Goal: Find specific fact: Find contact information

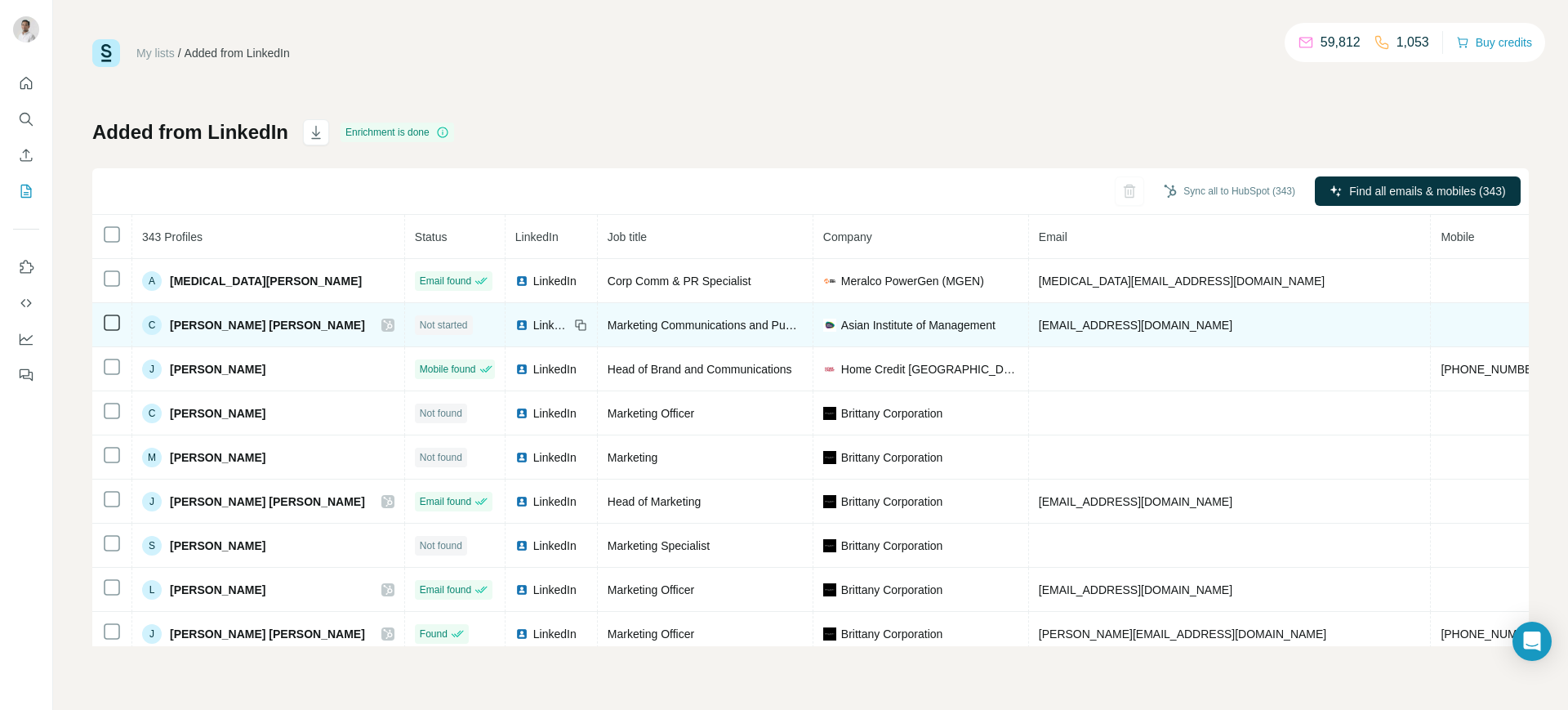
click at [1039, 327] on span "[EMAIL_ADDRESS][DOMAIN_NAME]" at bounding box center [1135, 325] width 193 height 13
copy span "[EMAIL_ADDRESS][DOMAIN_NAME]"
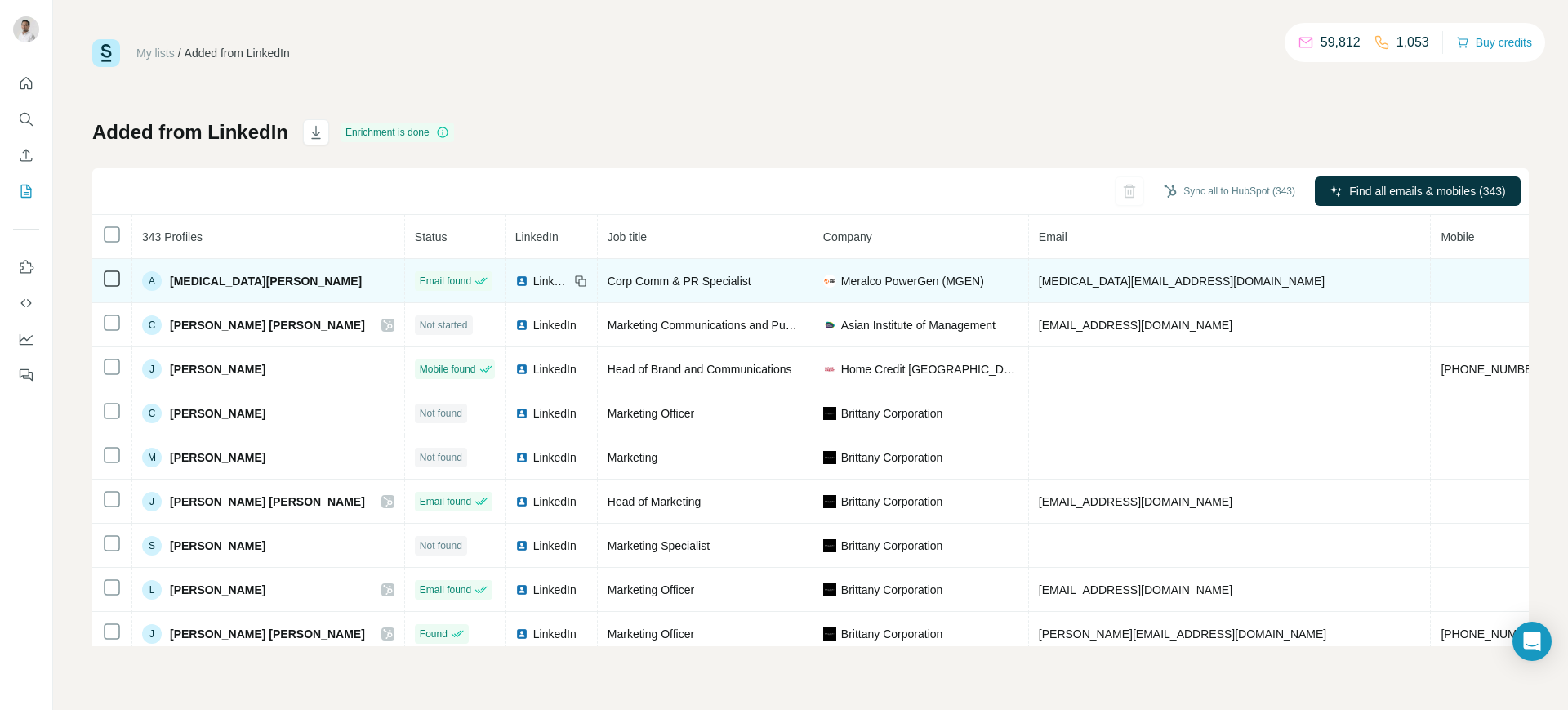
click at [1062, 278] on span "[MEDICAL_DATA][EMAIL_ADDRESS][DOMAIN_NAME]" at bounding box center [1181, 281] width 286 height 13
copy span "[MEDICAL_DATA][EMAIL_ADDRESS][DOMAIN_NAME]"
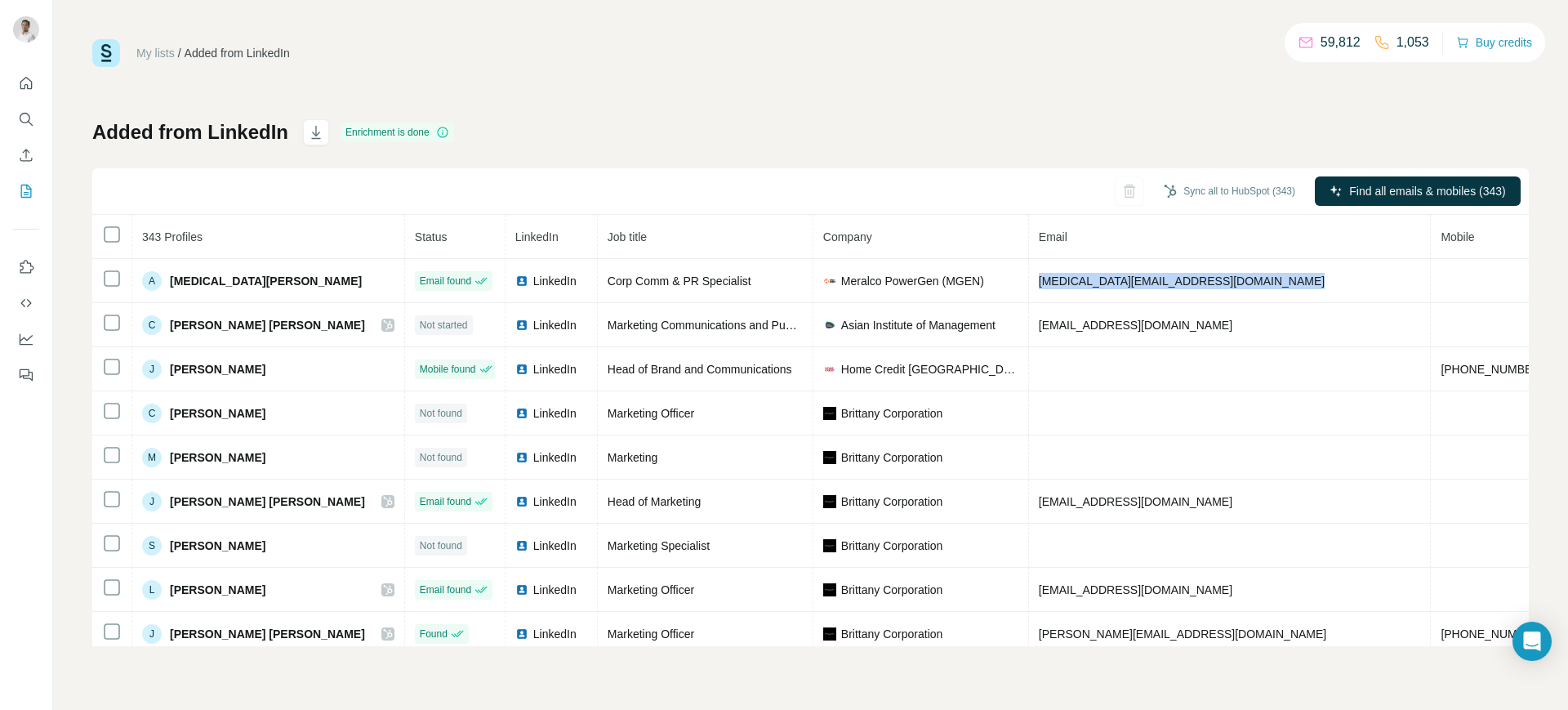
copy span "[MEDICAL_DATA][EMAIL_ADDRESS][DOMAIN_NAME]"
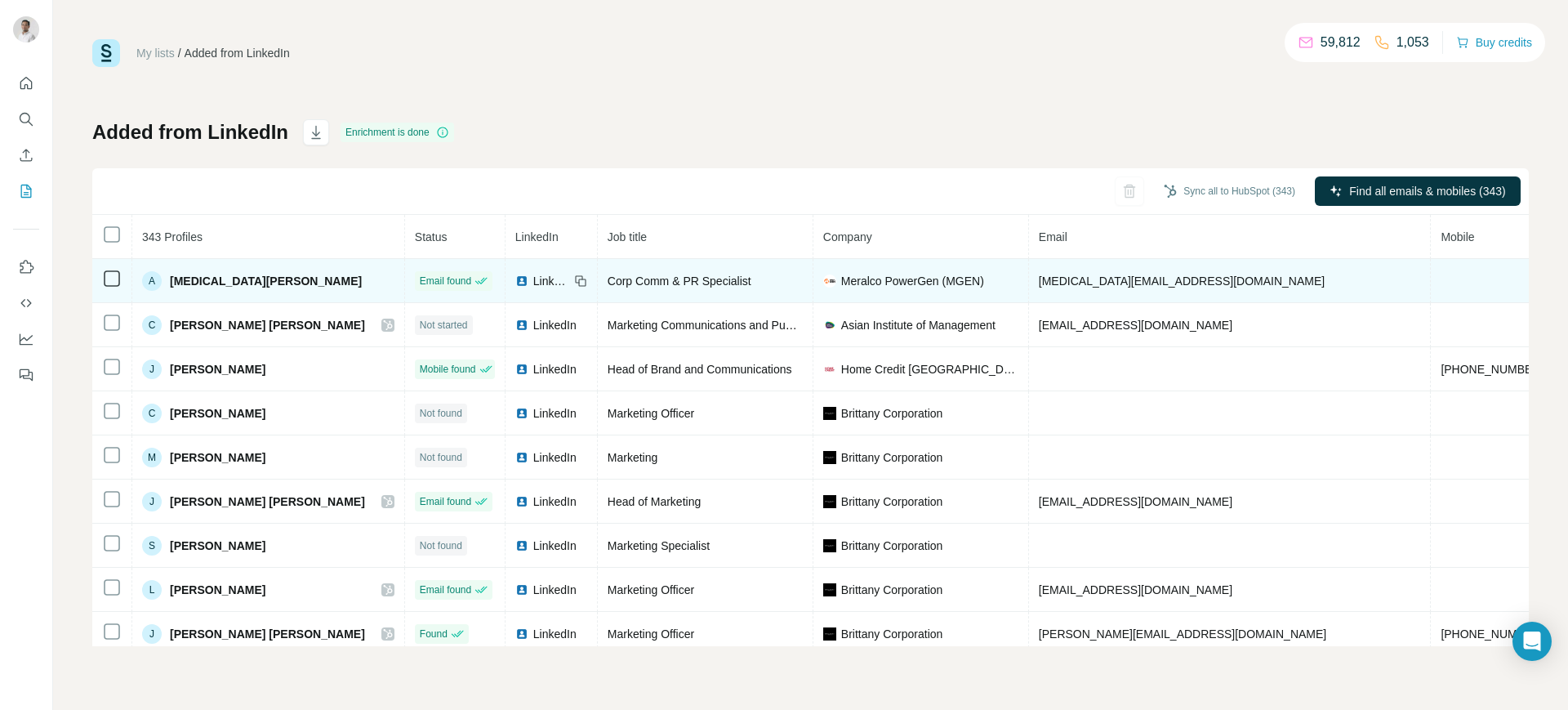
click at [574, 283] on icon at bounding box center [580, 281] width 13 height 13
click at [866, 281] on span "Meralco PowerGen (MGEN)" at bounding box center [912, 281] width 143 height 17
copy span "Meralco PowerGen (MGEN)"
